Goal: Information Seeking & Learning: Find specific fact

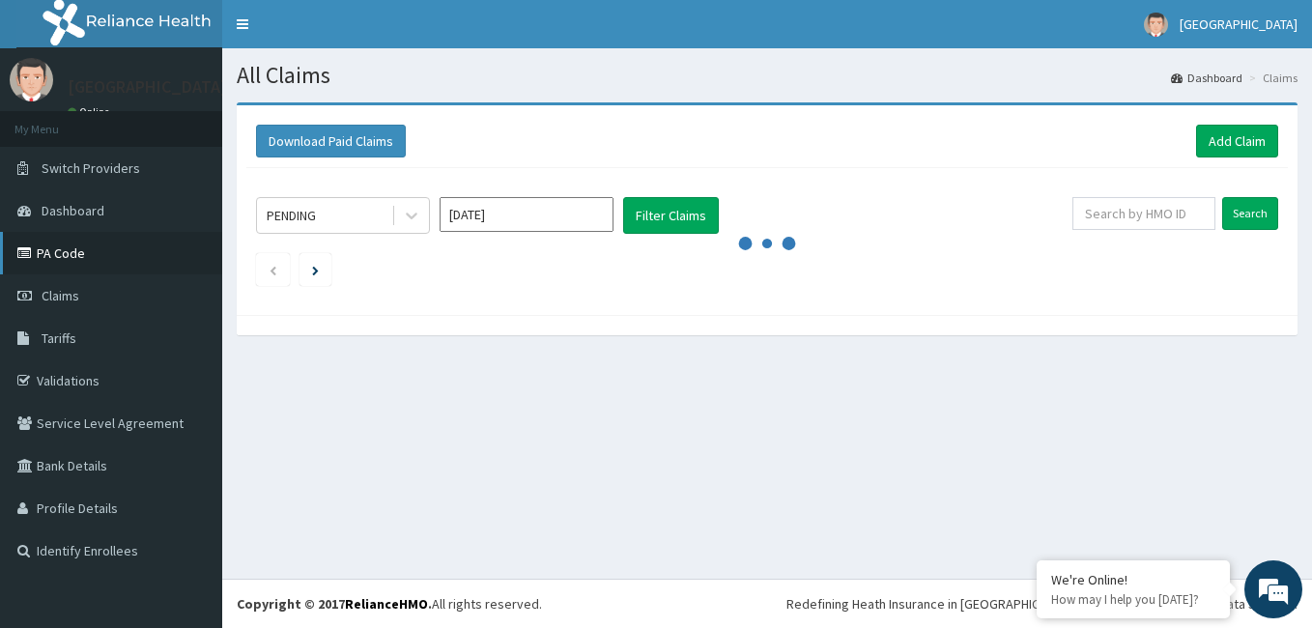
click at [130, 269] on link "PA Code" at bounding box center [111, 253] width 222 height 43
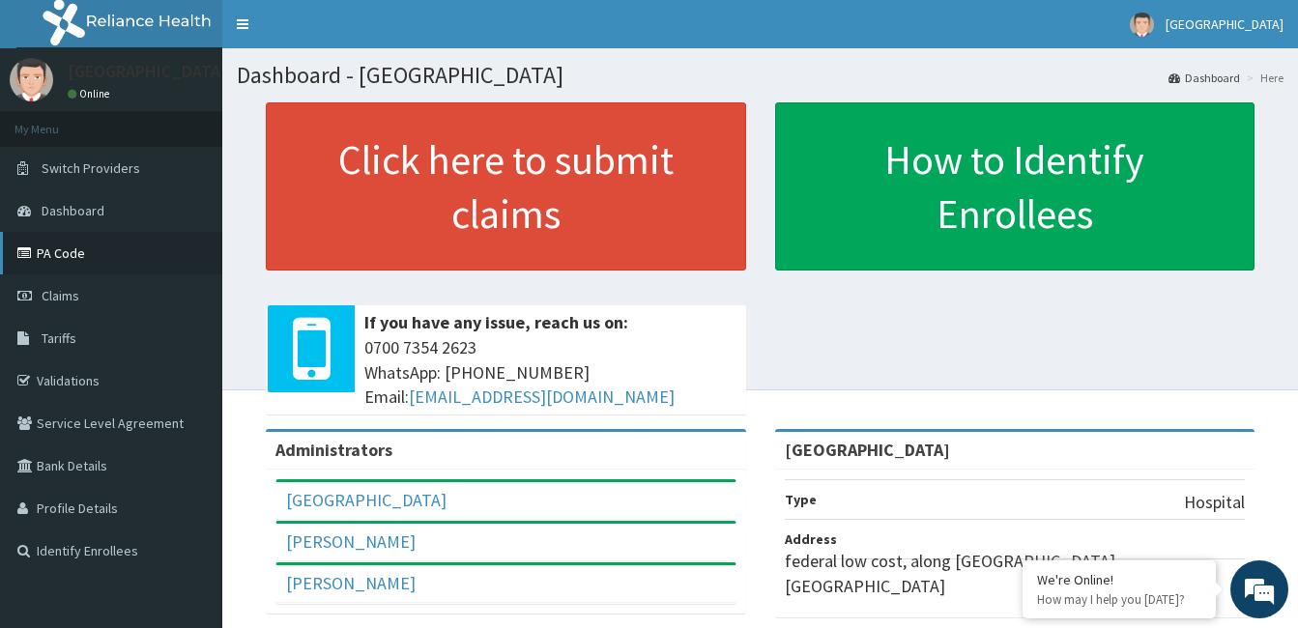
click at [76, 255] on link "PA Code" at bounding box center [111, 253] width 222 height 43
click at [131, 241] on link "PA Code" at bounding box center [111, 253] width 222 height 43
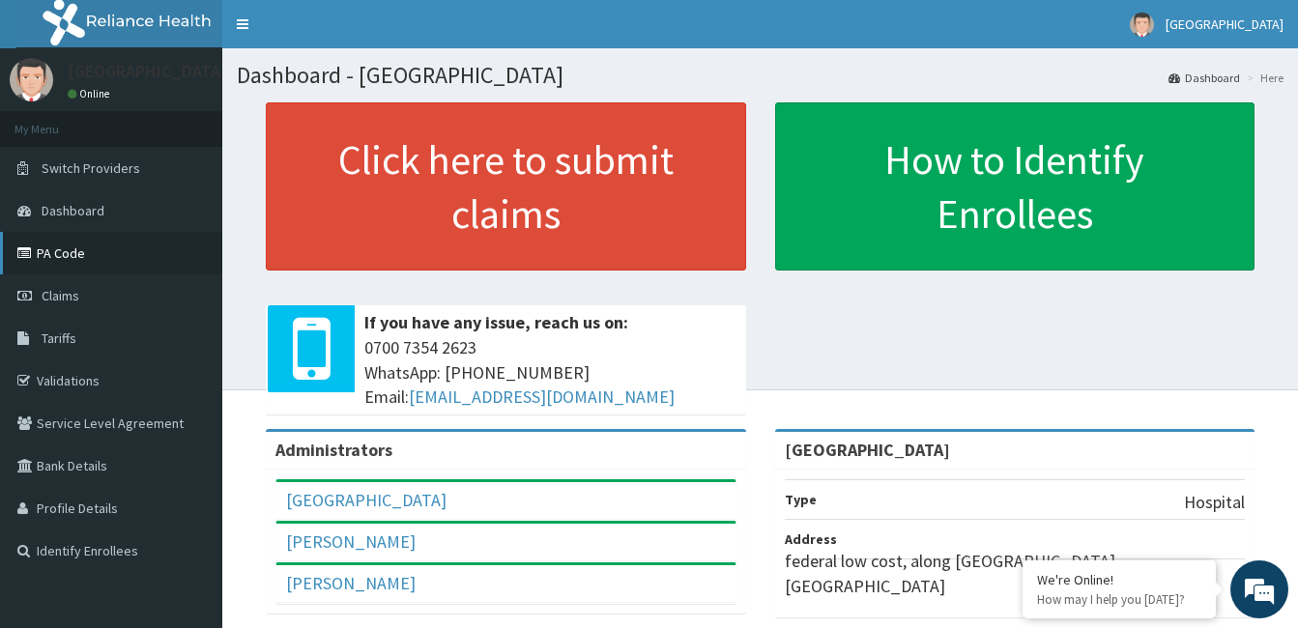
click at [131, 241] on link "PA Code" at bounding box center [111, 253] width 222 height 43
click at [52, 348] on link "Tariffs" at bounding box center [111, 338] width 222 height 43
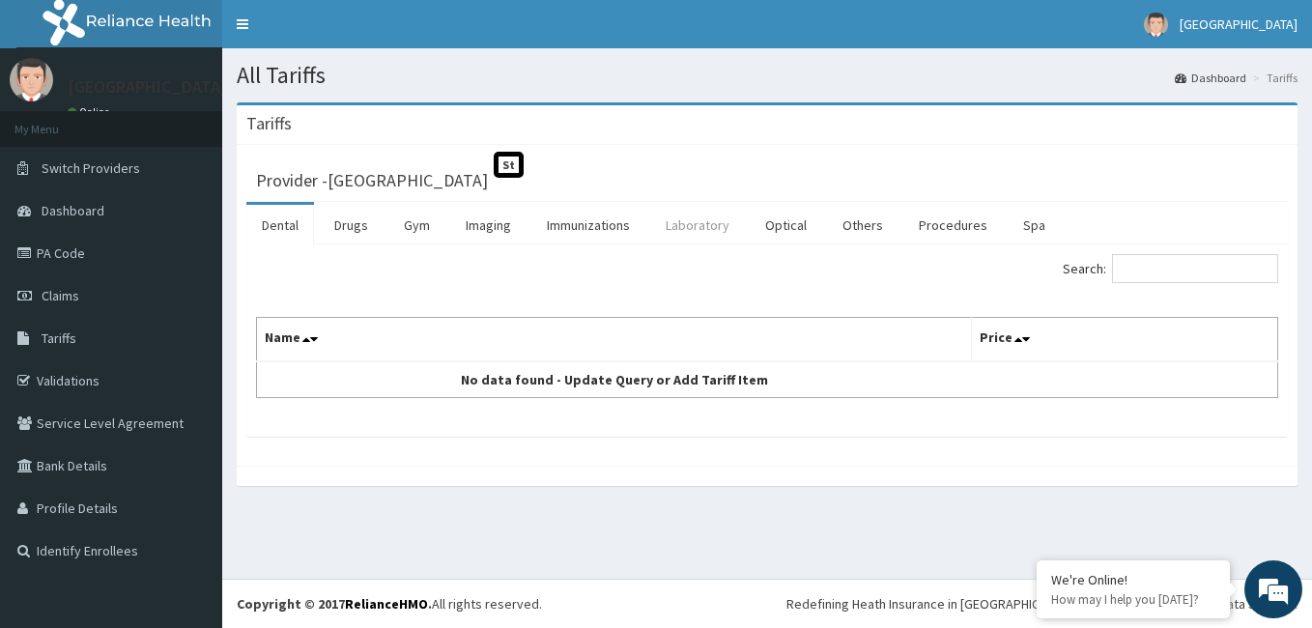
click at [676, 225] on link "Laboratory" at bounding box center [697, 225] width 95 height 41
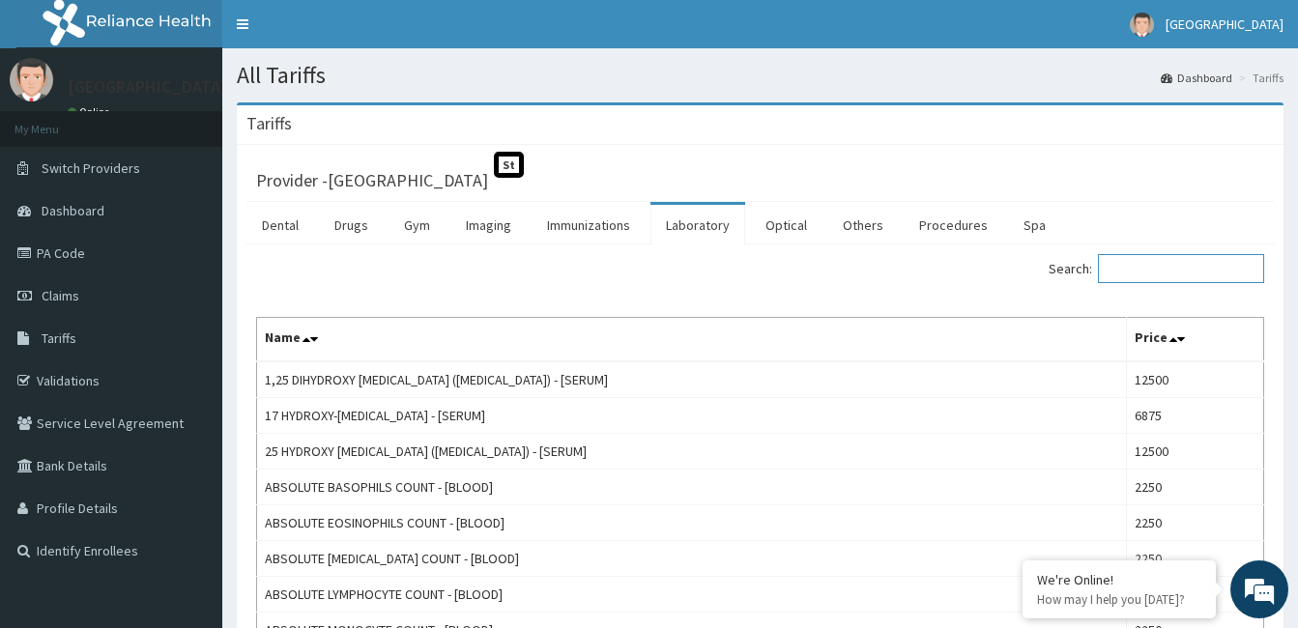
click at [1196, 266] on input "Search:" at bounding box center [1181, 268] width 166 height 29
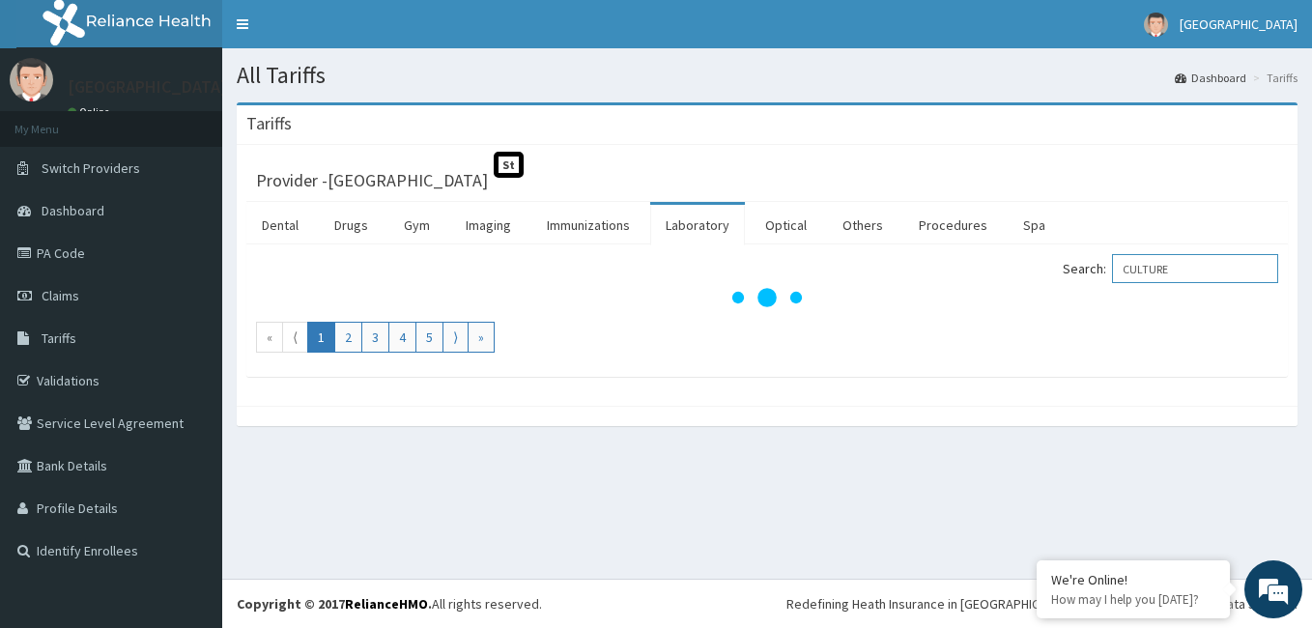
type input "CULTURE"
drag, startPoint x: 1311, startPoint y: 148, endPoint x: 1315, endPoint y: 160, distance: 13.1
click at [1311, 160] on html "R EL Toggle navigation [GEOGRAPHIC_DATA] - [EMAIL_ADDRESS][DOMAIN_NAME] Member …" at bounding box center [656, 314] width 1312 height 628
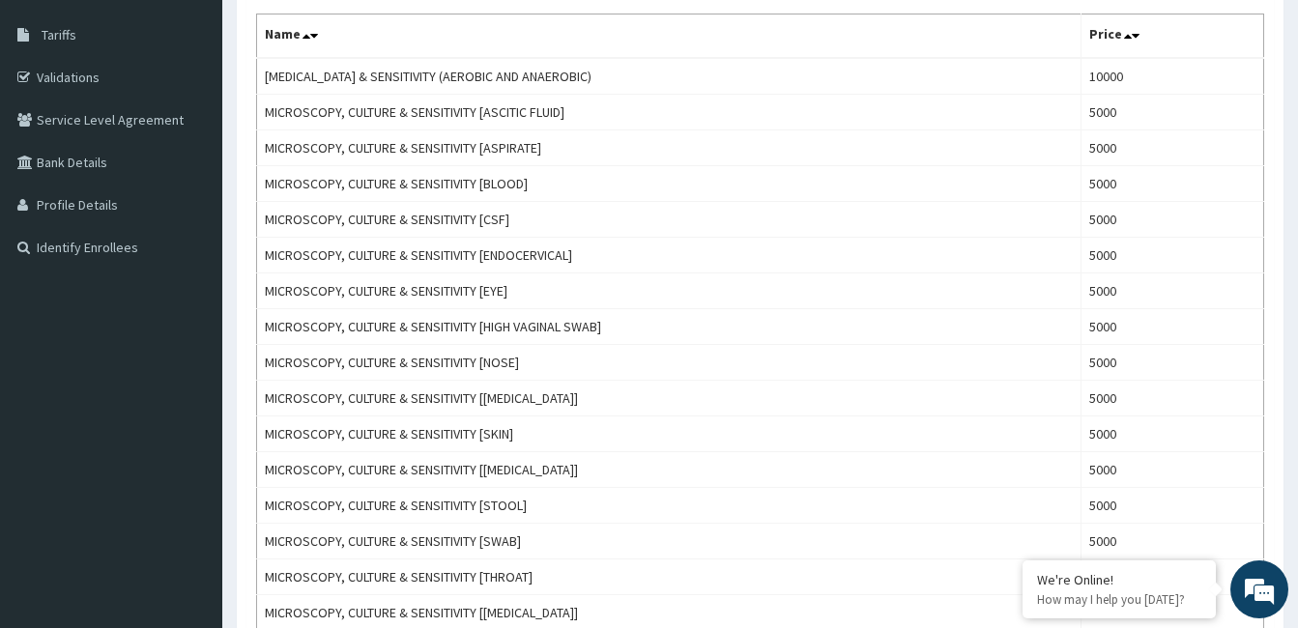
scroll to position [283, 0]
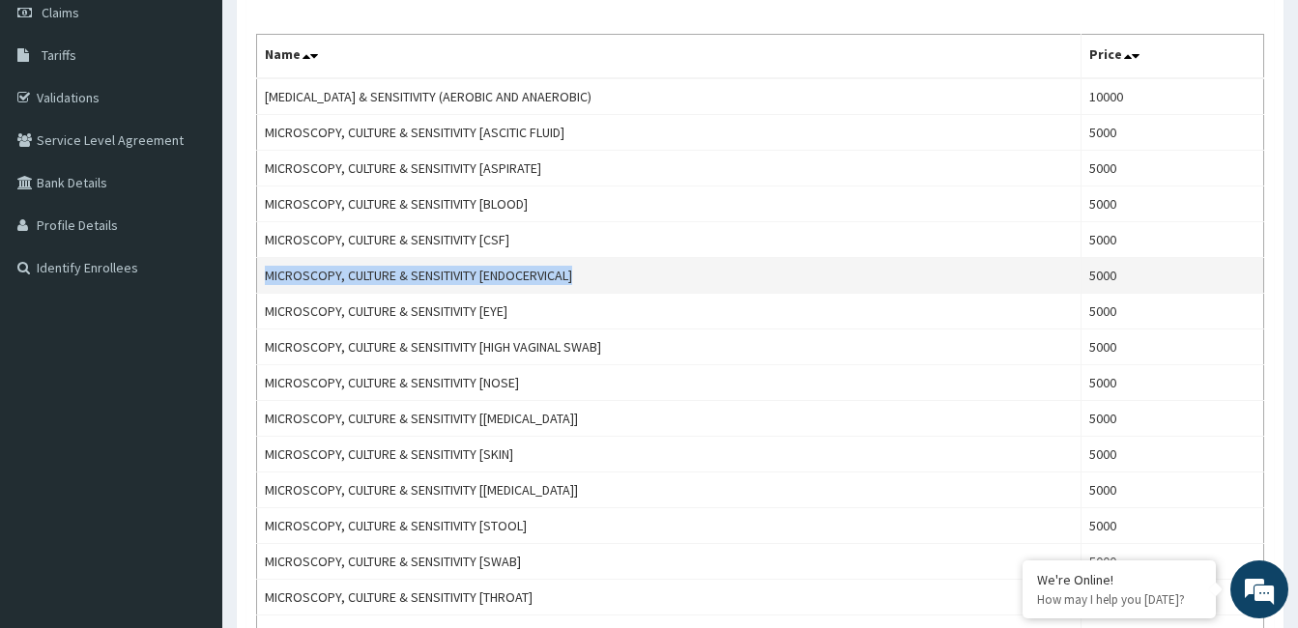
drag, startPoint x: 579, startPoint y: 275, endPoint x: 259, endPoint y: 279, distance: 319.9
click at [259, 279] on td "MICROSCOPY, CULTURE & SENSITIVITY [ENDOCERVICAL]" at bounding box center [669, 276] width 824 height 36
copy td "MICROSCOPY, CULTURE & SENSITIVITY [ENDOCERVICAL]"
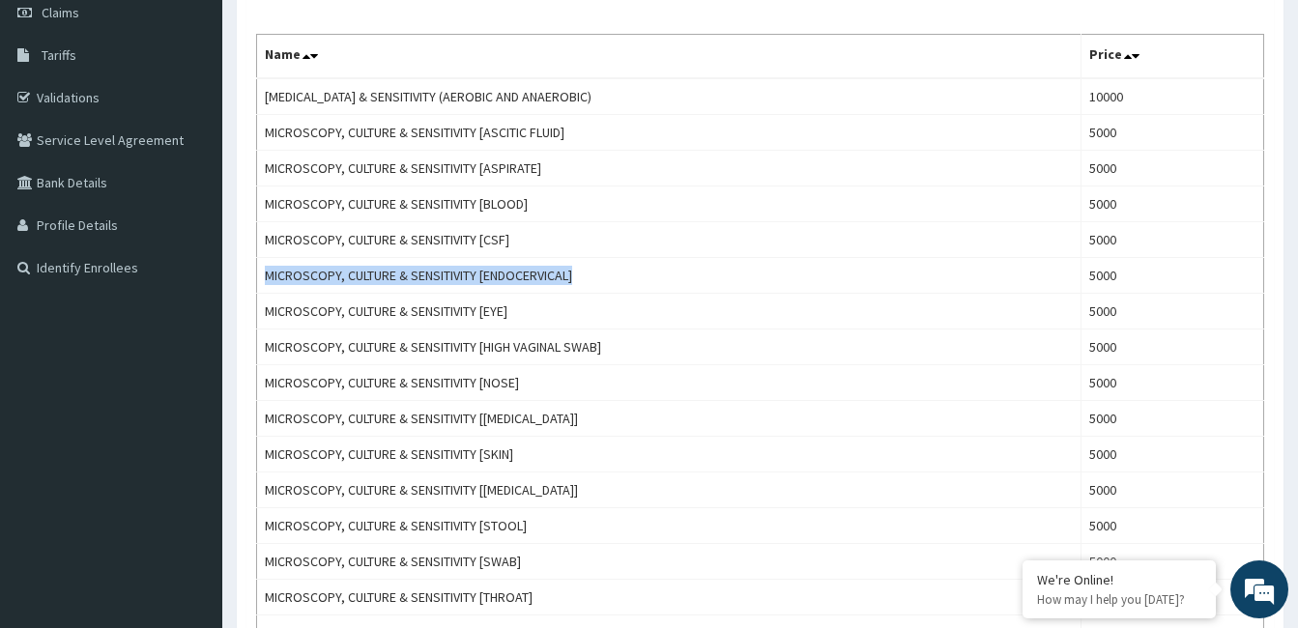
scroll to position [0, 0]
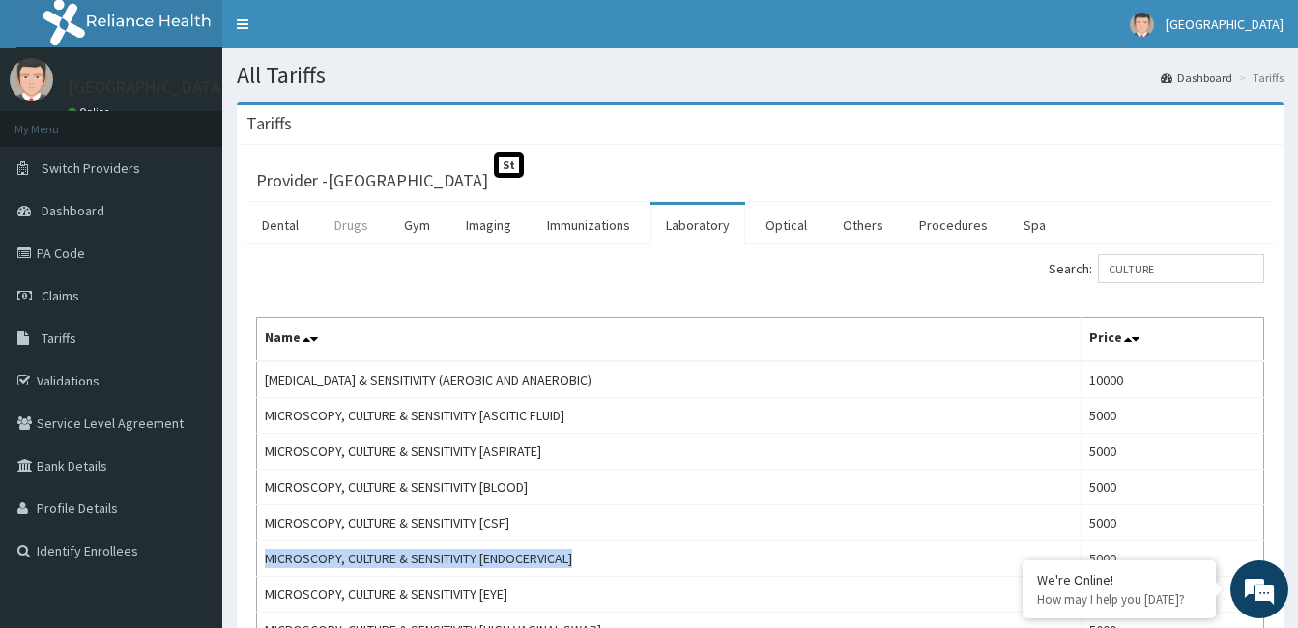
click at [349, 234] on link "Drugs" at bounding box center [351, 225] width 65 height 41
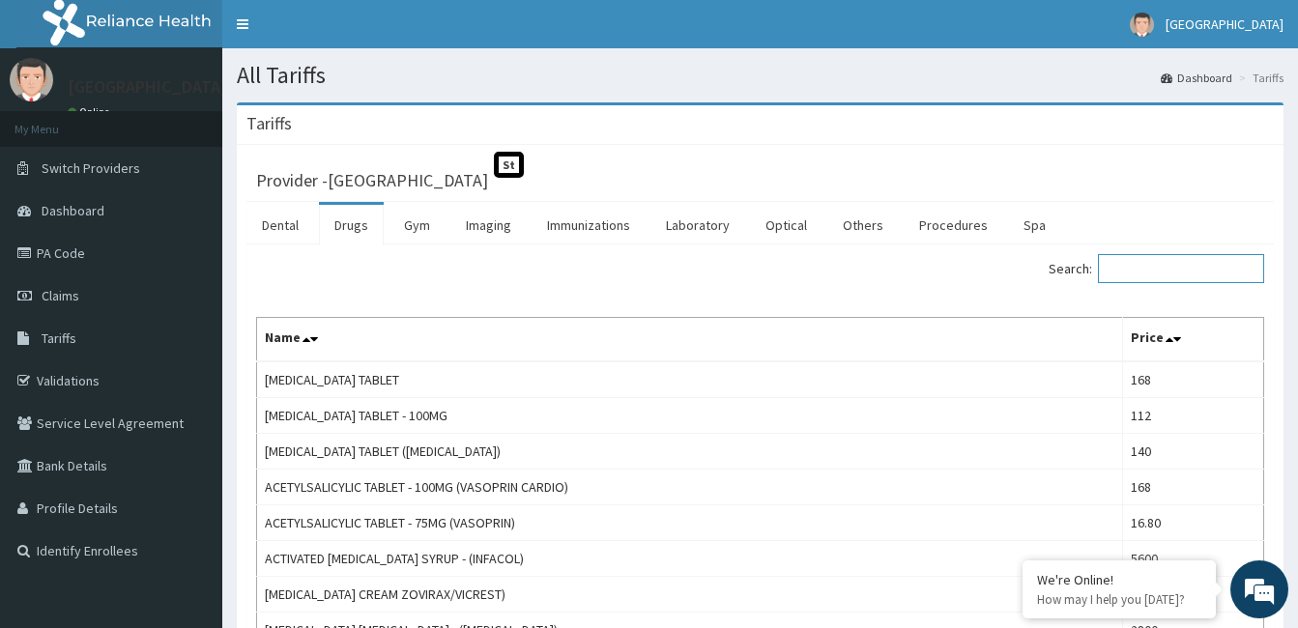
click at [1165, 263] on input "Search:" at bounding box center [1181, 268] width 166 height 29
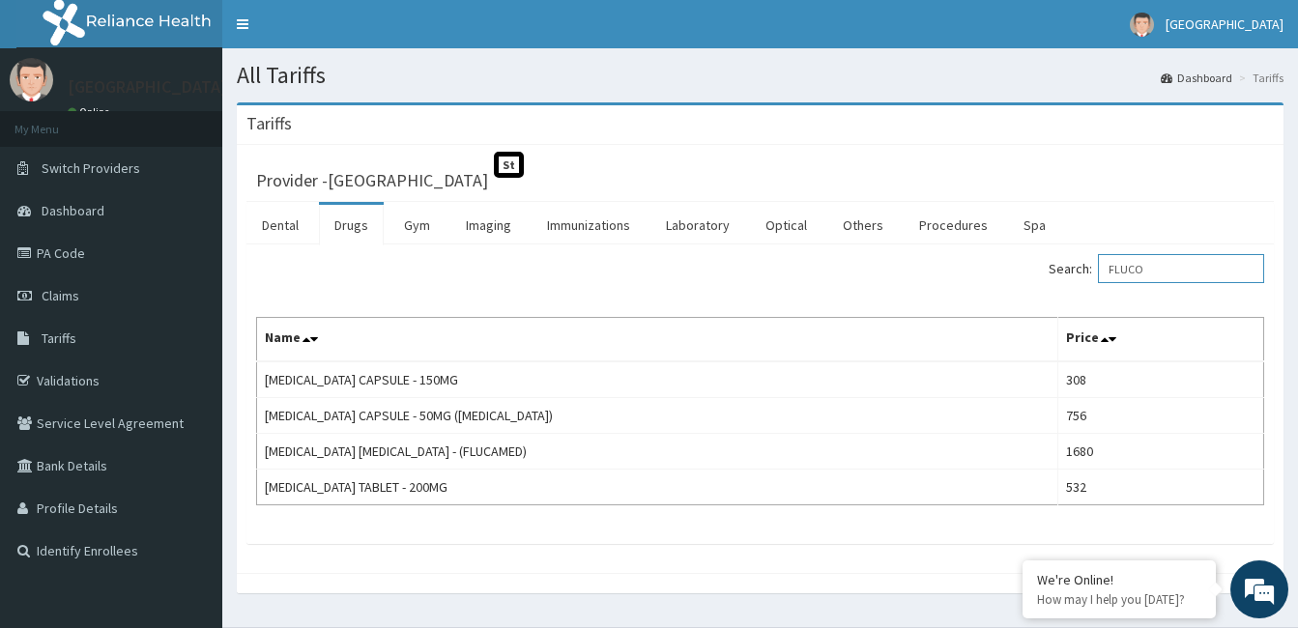
drag, startPoint x: 1165, startPoint y: 274, endPoint x: 1088, endPoint y: 266, distance: 77.8
click at [1088, 266] on label "Search: FLUCO" at bounding box center [1157, 268] width 216 height 29
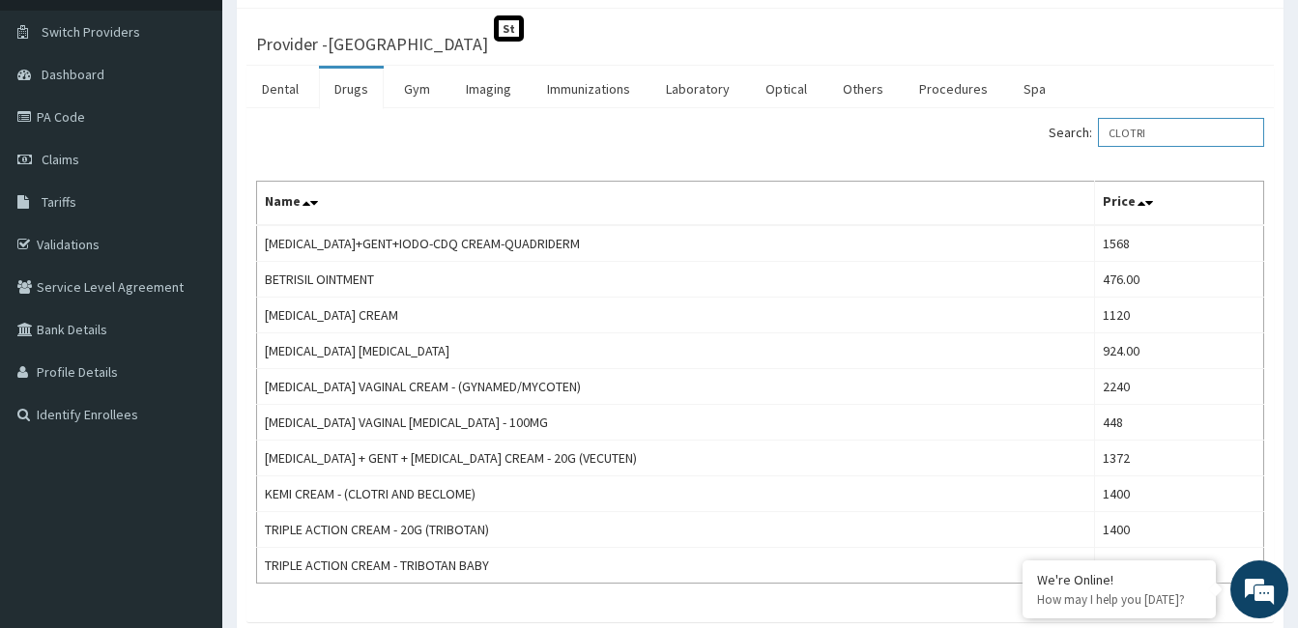
scroll to position [142, 0]
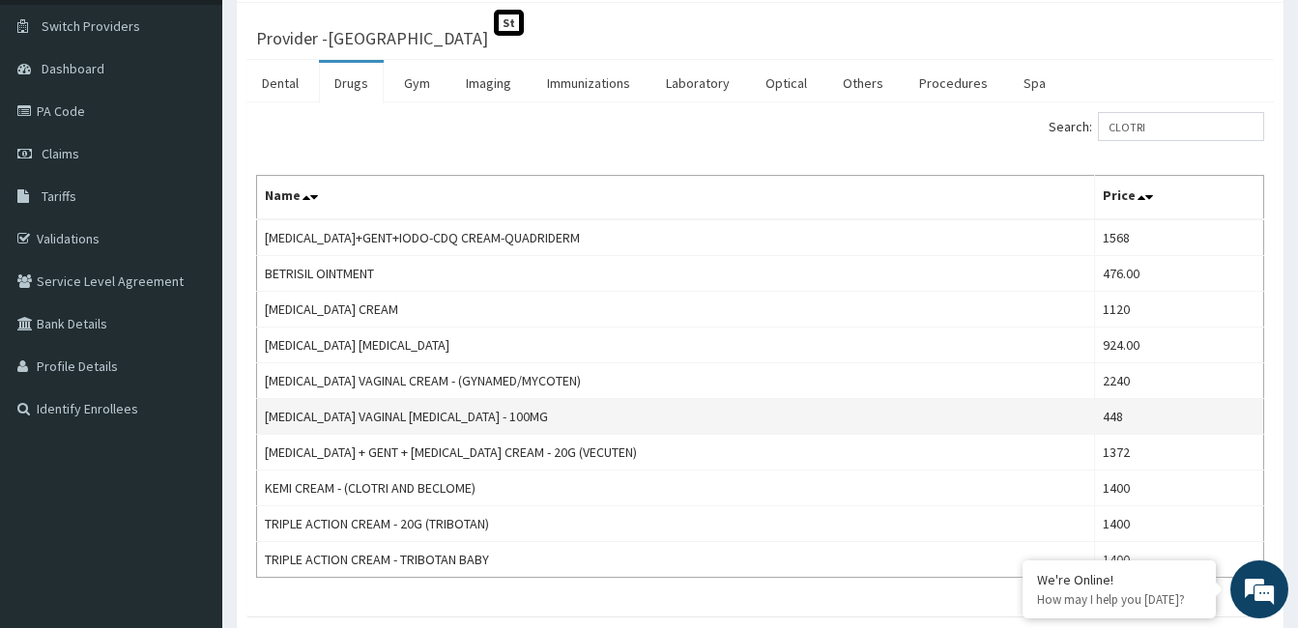
click at [1180, 417] on td "448" at bounding box center [1179, 417] width 169 height 36
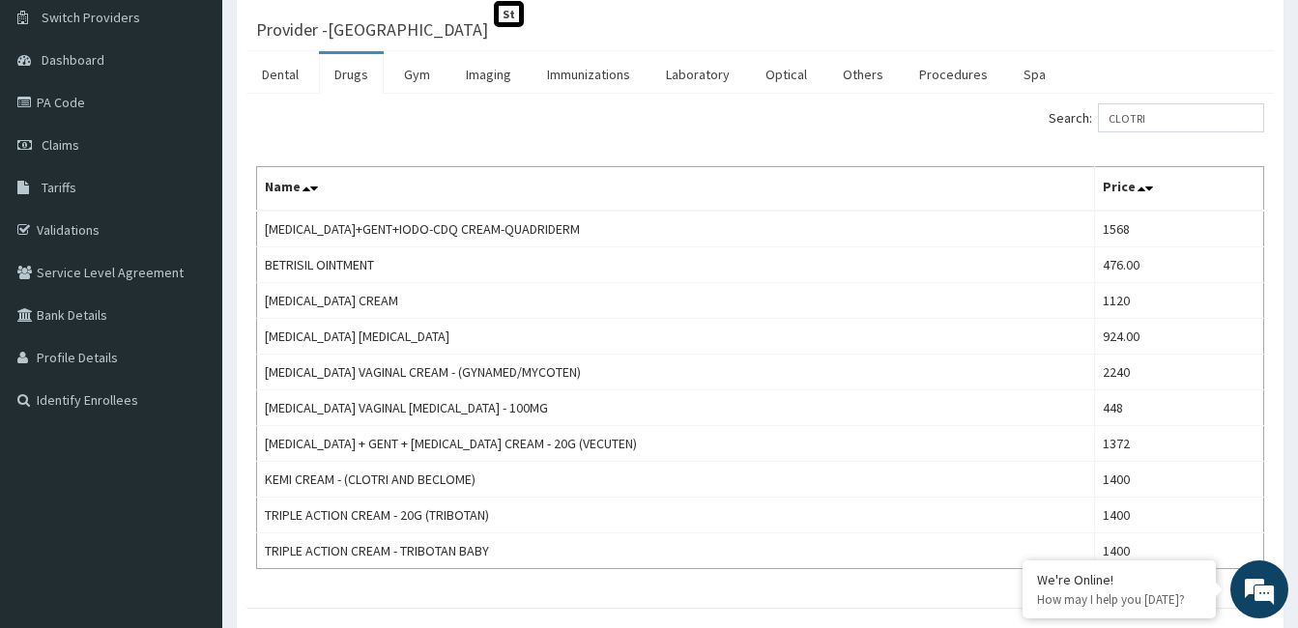
scroll to position [182, 0]
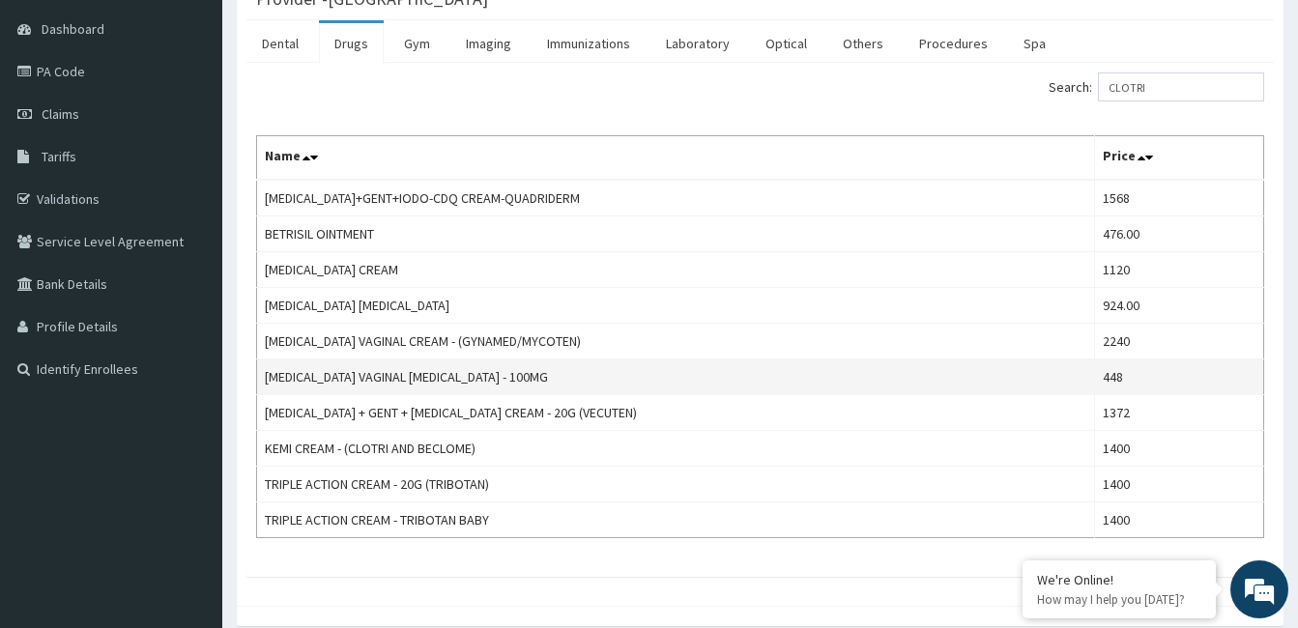
click at [873, 373] on td "[MEDICAL_DATA] VAGINAL [MEDICAL_DATA] - 100MG" at bounding box center [676, 377] width 838 height 36
click at [862, 386] on td "[MEDICAL_DATA] VAGINAL [MEDICAL_DATA] - 100MG" at bounding box center [676, 377] width 838 height 36
drag, startPoint x: 504, startPoint y: 372, endPoint x: 265, endPoint y: 374, distance: 239.7
click at [265, 374] on td "[MEDICAL_DATA] VAGINAL [MEDICAL_DATA] - 100MG" at bounding box center [676, 377] width 838 height 36
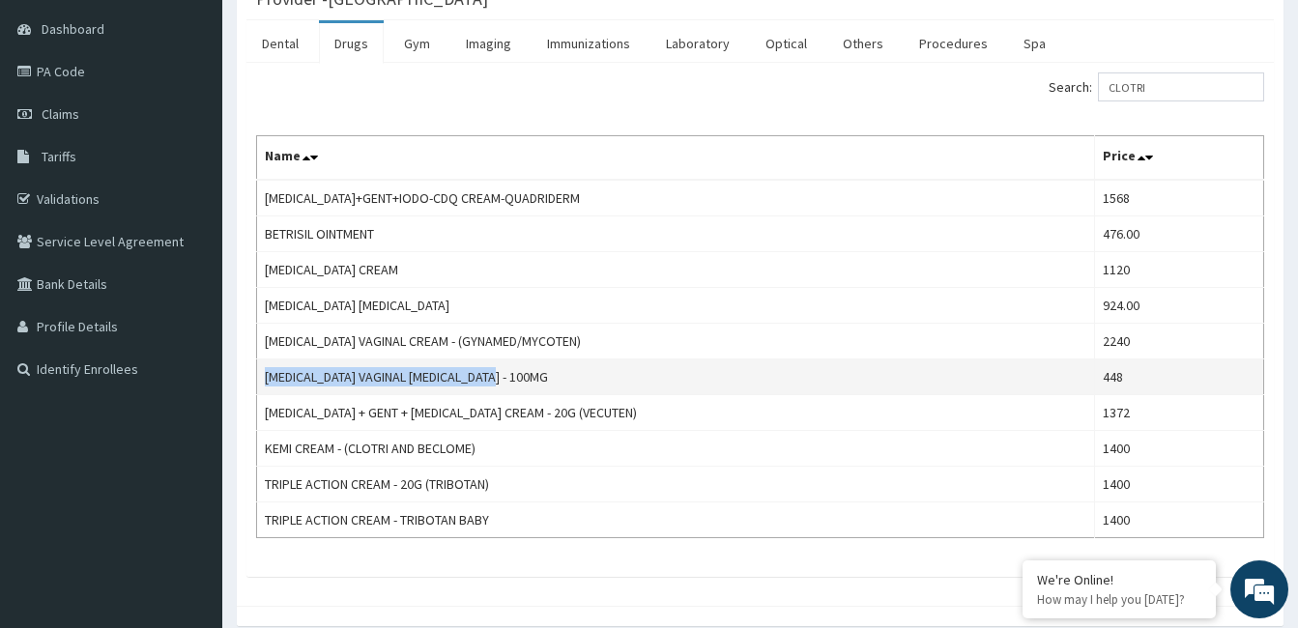
copy td "[MEDICAL_DATA] VAGINAL [MEDICAL_DATA] - 100MG"
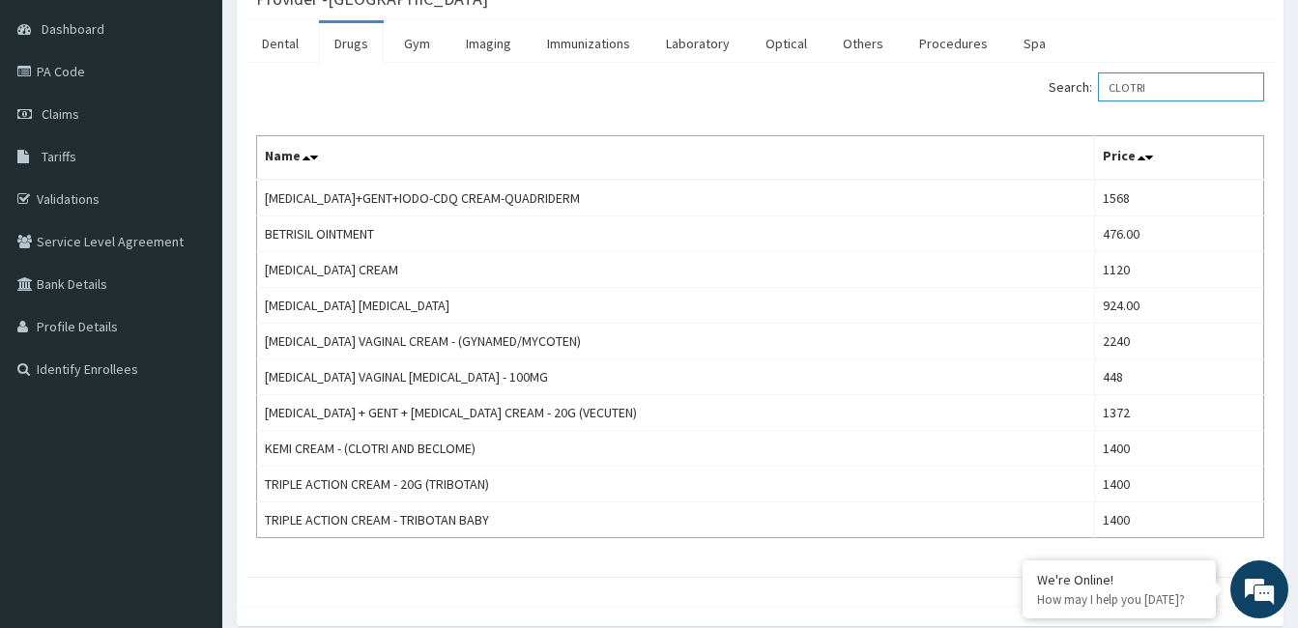
drag, startPoint x: 1171, startPoint y: 90, endPoint x: 1083, endPoint y: 92, distance: 88.0
click at [1083, 92] on label "Search: CLOTRI" at bounding box center [1157, 86] width 216 height 29
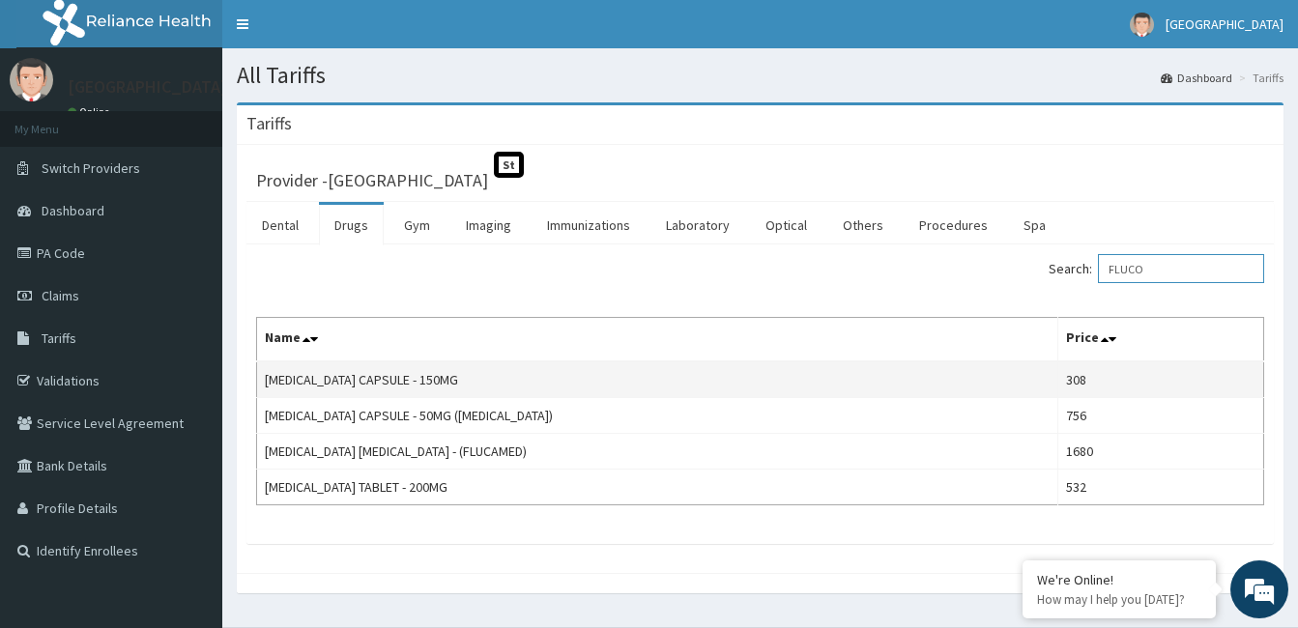
type input "FLUCO"
drag, startPoint x: 449, startPoint y: 378, endPoint x: 261, endPoint y: 374, distance: 188.5
click at [261, 374] on td "[MEDICAL_DATA] CAPSULE - 150MG" at bounding box center [657, 379] width 801 height 37
copy td "[MEDICAL_DATA] CAPSULE - 150MG"
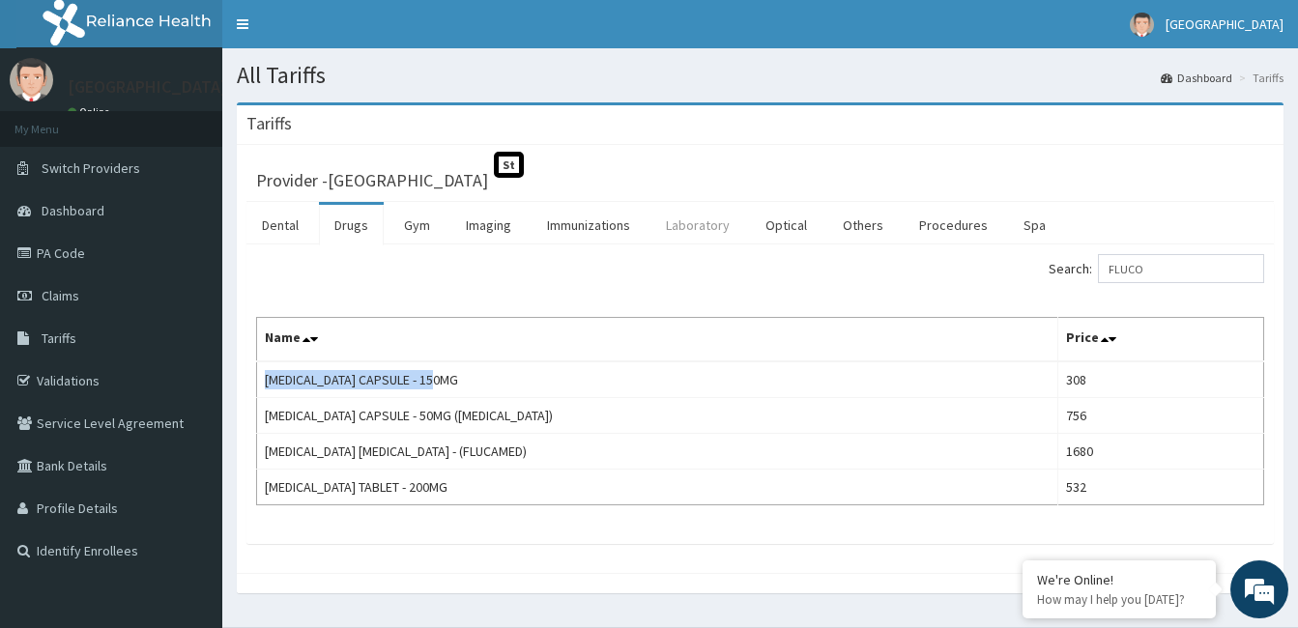
click at [718, 227] on link "Laboratory" at bounding box center [697, 225] width 95 height 41
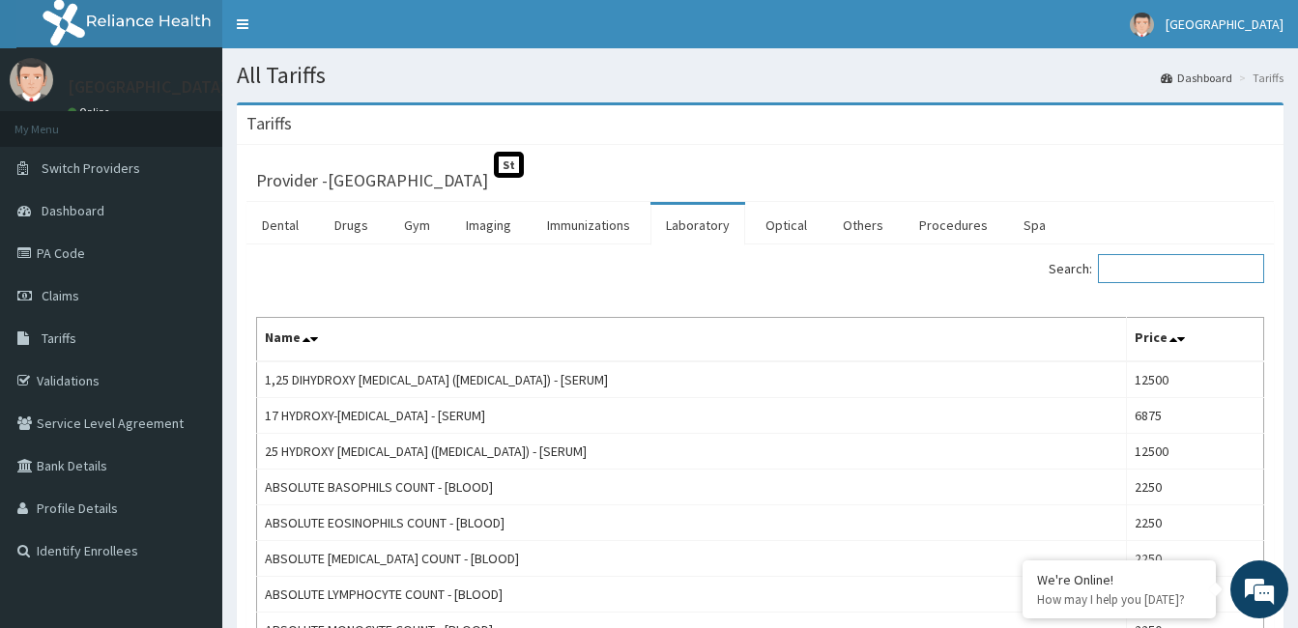
click at [1157, 274] on input "Search:" at bounding box center [1181, 268] width 166 height 29
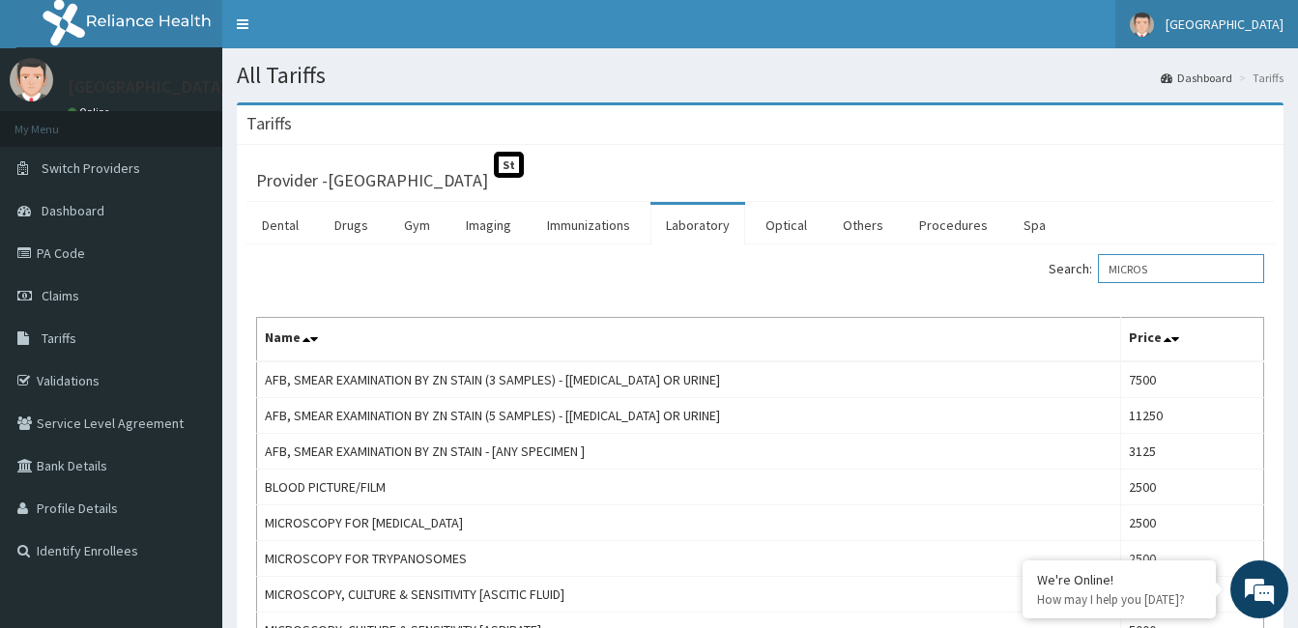
type input "MICROS"
